Goal: Information Seeking & Learning: Learn about a topic

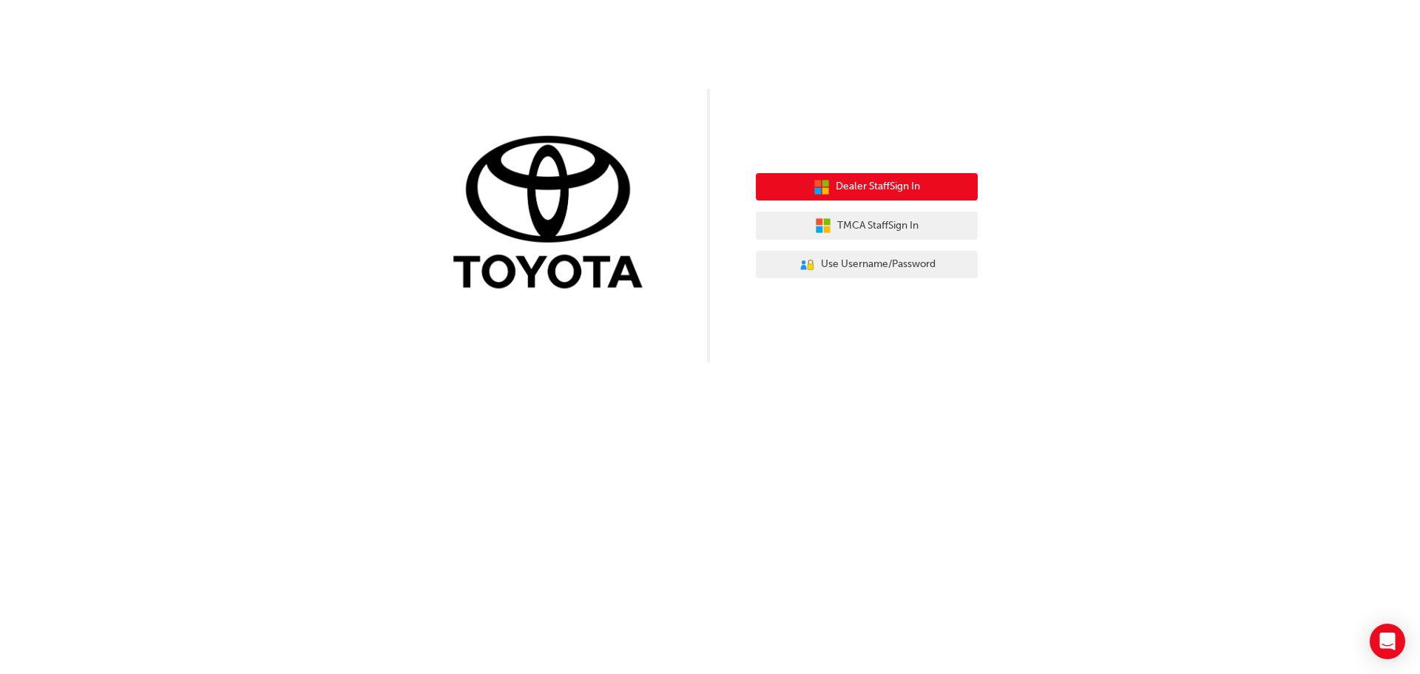
click at [904, 184] on span "Dealer Staff Sign In" at bounding box center [878, 186] width 84 height 17
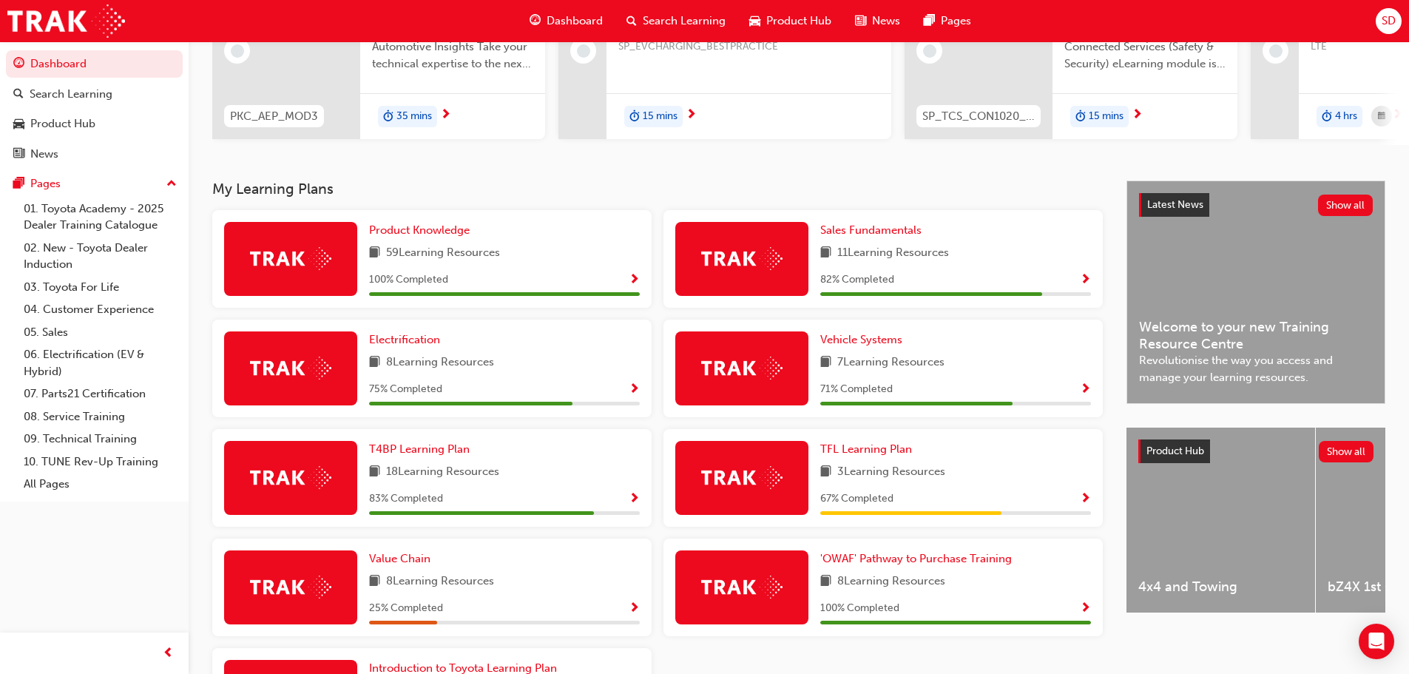
scroll to position [222, 0]
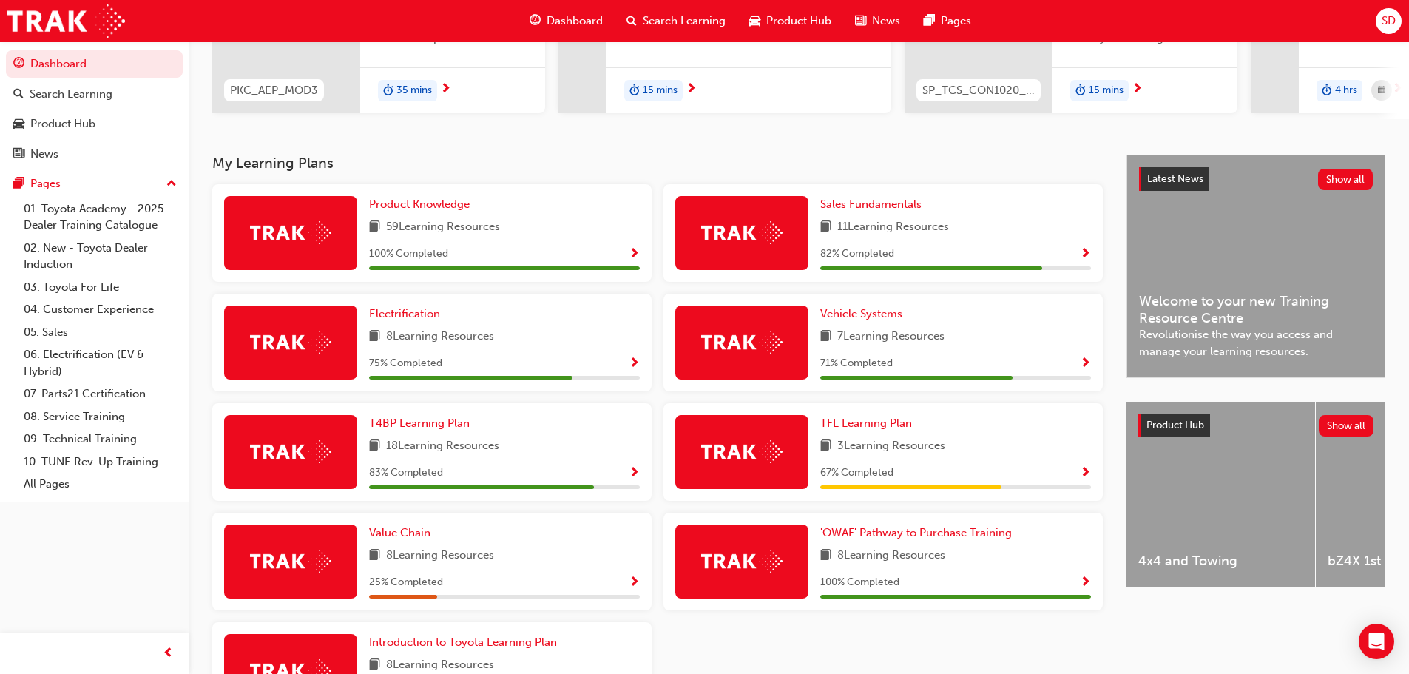
click at [415, 432] on link "T4BP Learning Plan" at bounding box center [422, 423] width 106 height 17
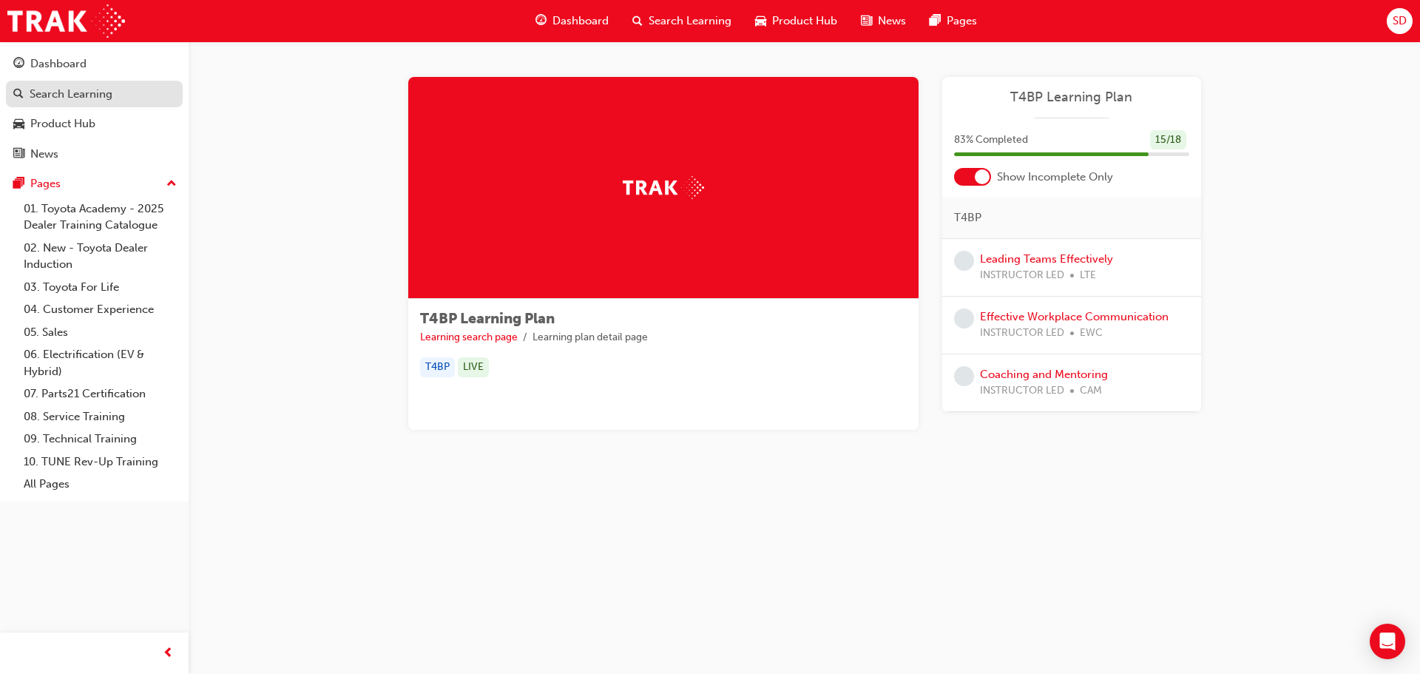
click at [67, 96] on div "Search Learning" at bounding box center [71, 94] width 83 height 17
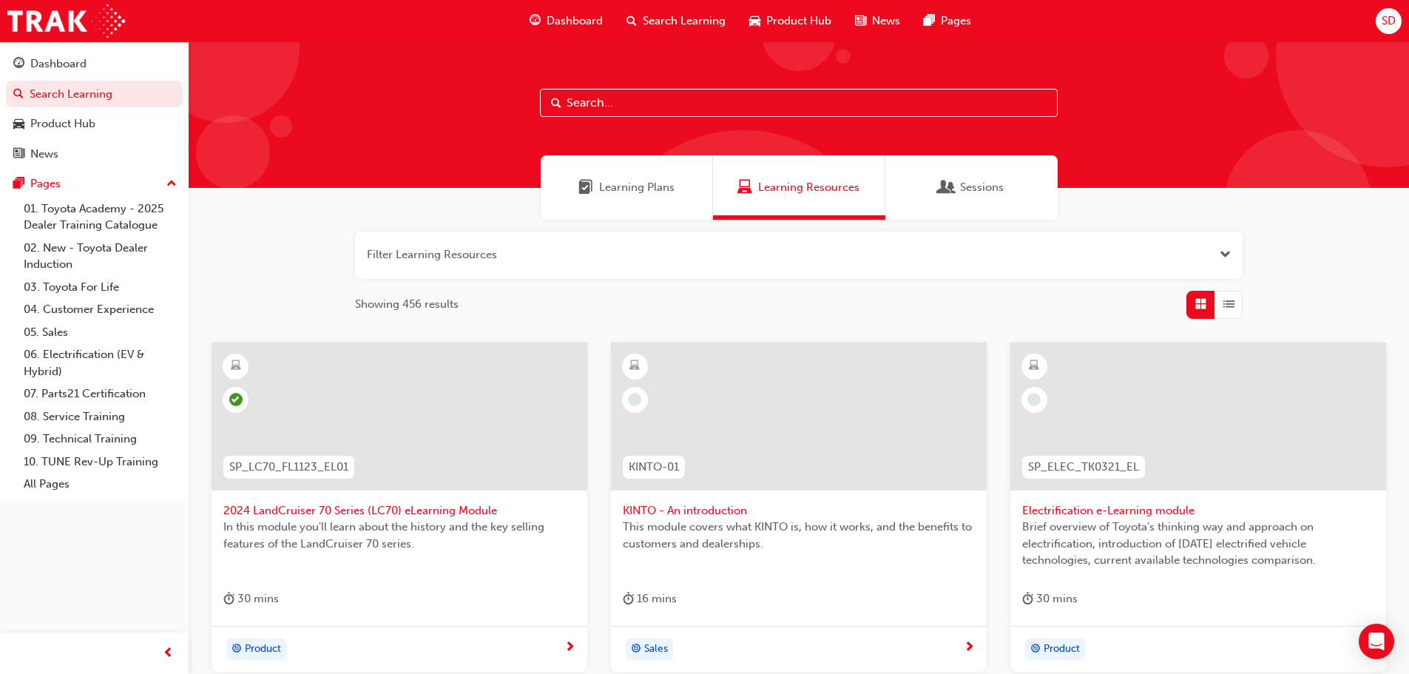
click at [654, 95] on input "text" at bounding box center [799, 103] width 518 height 28
paste input "Advanced Fleet Strategic Sales Process"
type input "Advanced Fleet Strategic Sales Process"
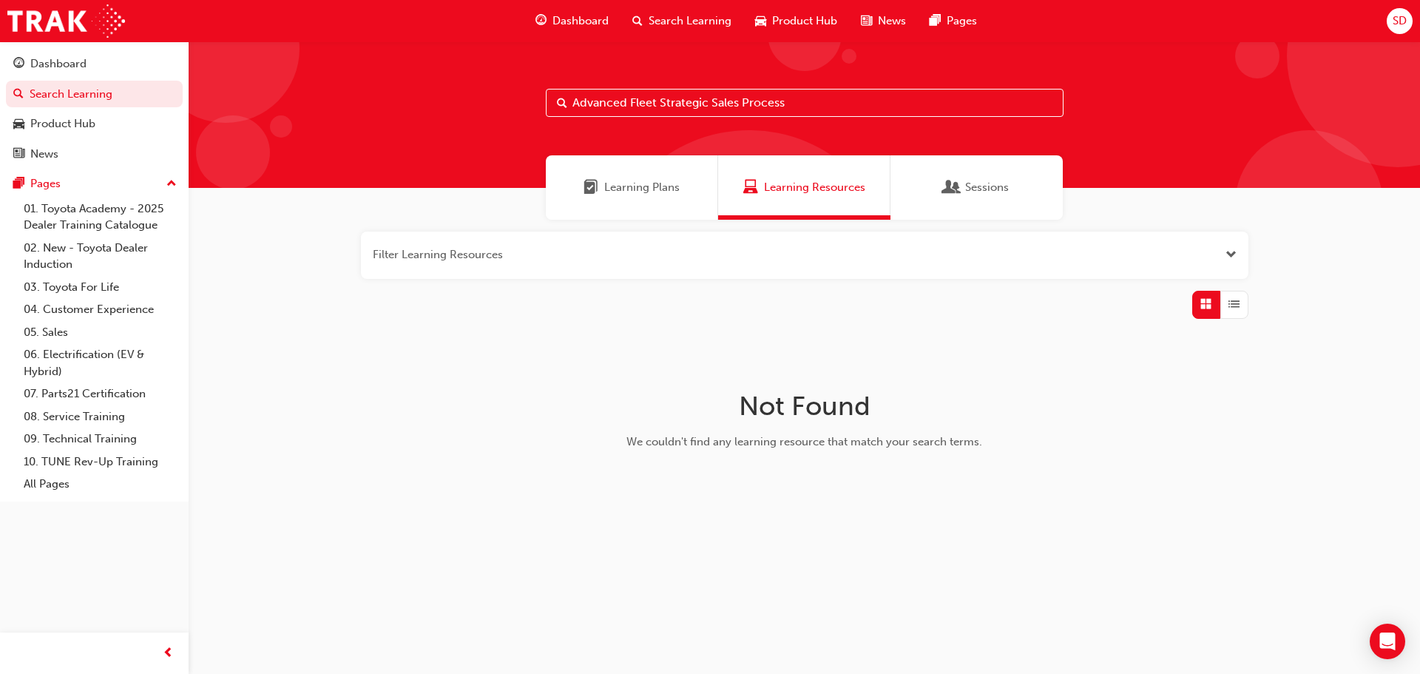
click at [639, 172] on div "Learning Plans" at bounding box center [632, 187] width 172 height 64
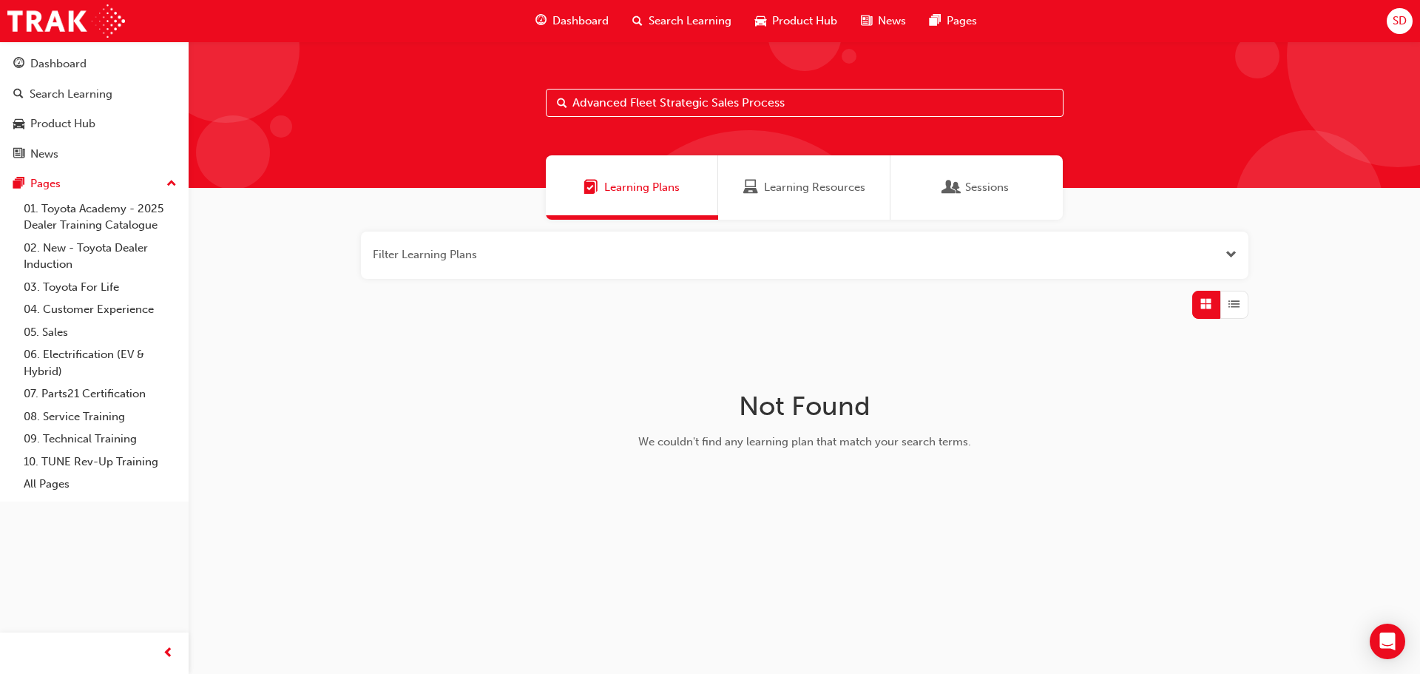
click at [818, 108] on input "Advanced Fleet Strategic Sales Process" at bounding box center [805, 103] width 518 height 28
click at [995, 176] on div "Sessions" at bounding box center [976, 187] width 172 height 64
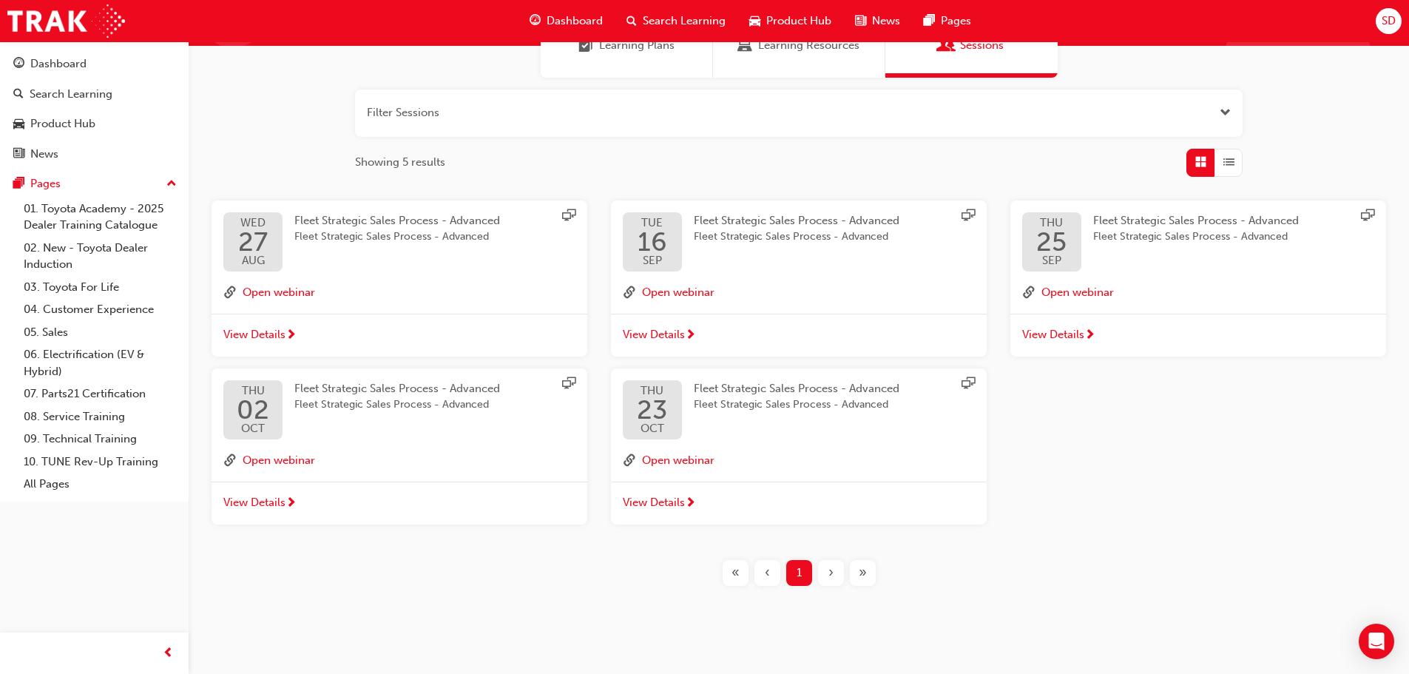
scroll to position [148, 0]
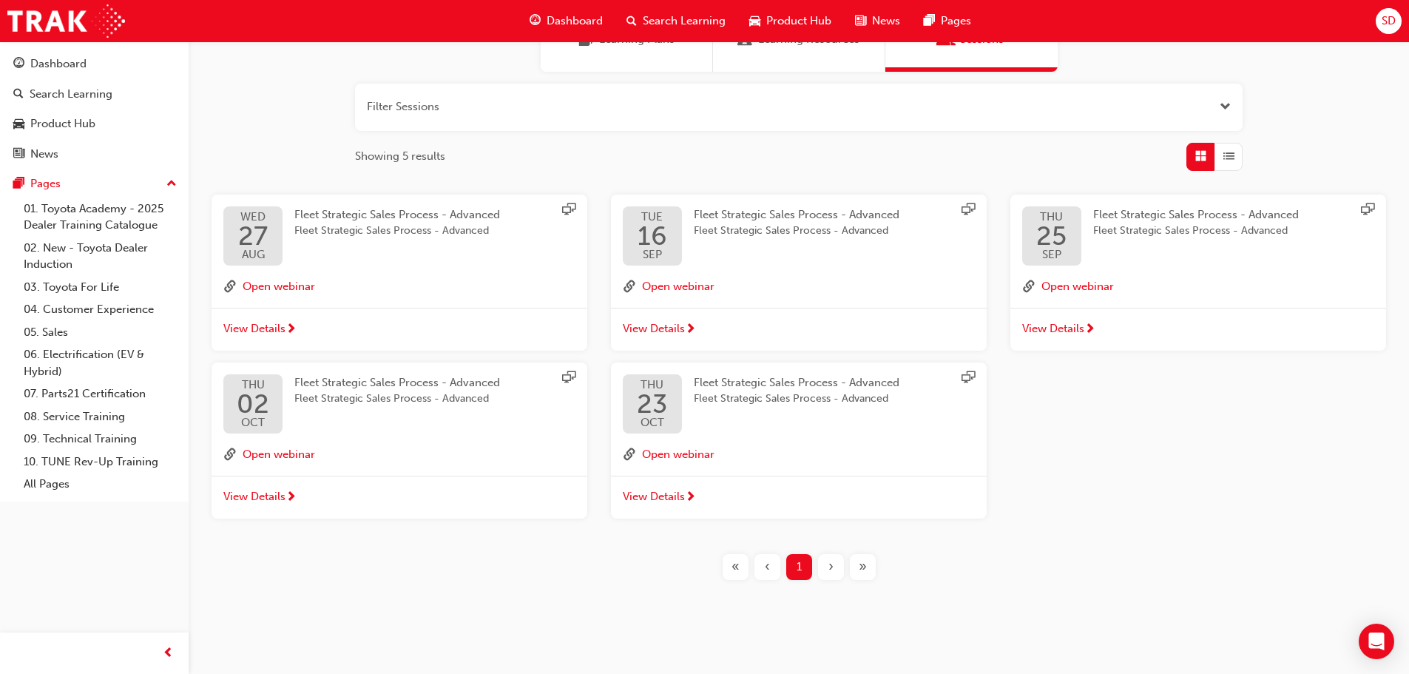
click at [264, 327] on span "View Details" at bounding box center [254, 328] width 62 height 17
